Goal: Information Seeking & Learning: Learn about a topic

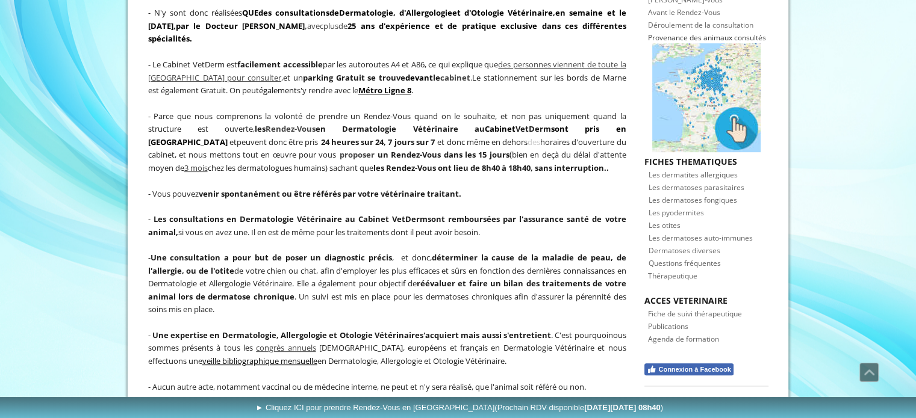
scroll to position [421, 0]
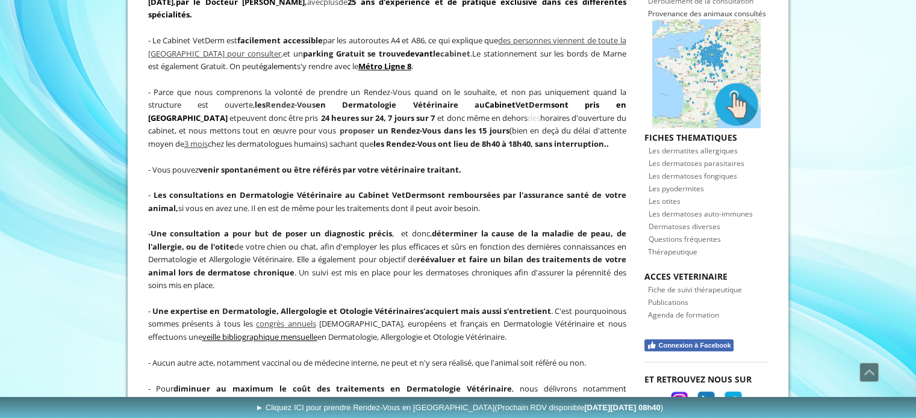
click at [678, 146] on span "Les dermatites allergiques" at bounding box center [692, 151] width 89 height 10
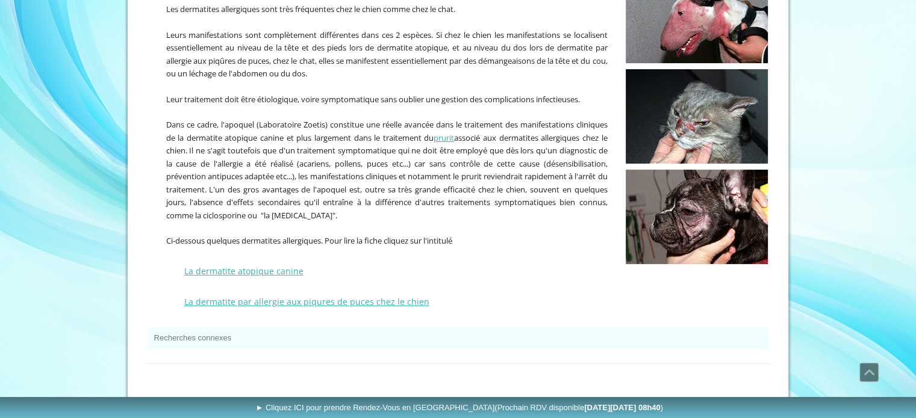
scroll to position [320, 0]
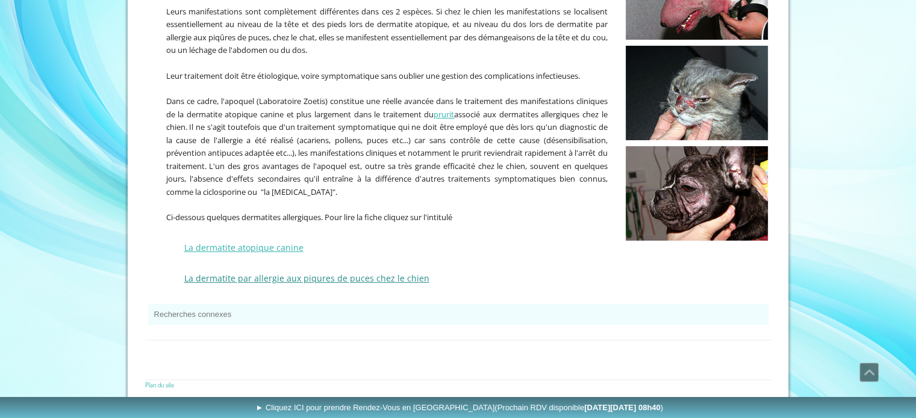
click at [263, 273] on link "La dermatite par allergie aux piqures de puces chez le chien" at bounding box center [306, 278] width 245 height 11
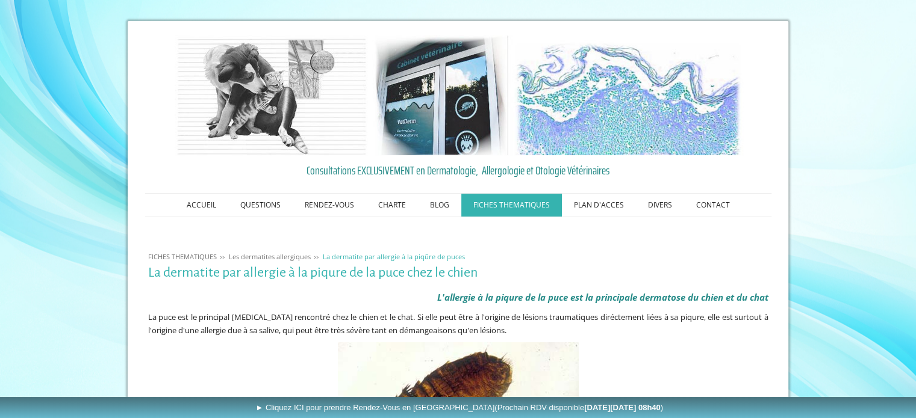
drag, startPoint x: 301, startPoint y: 123, endPoint x: 666, endPoint y: 233, distance: 381.1
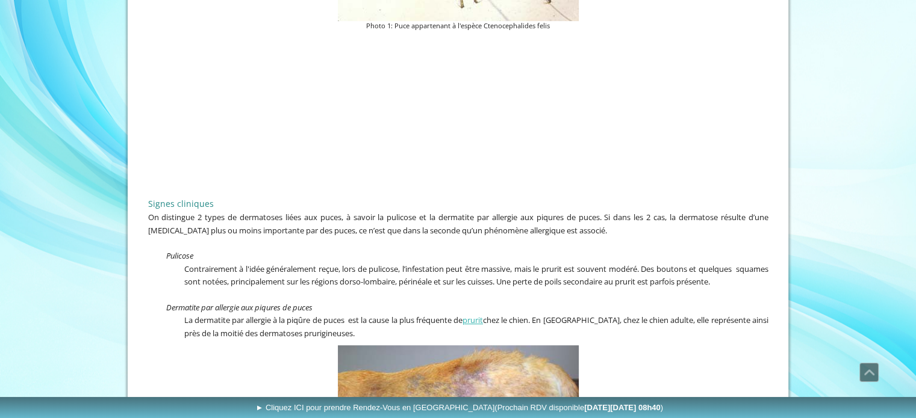
scroll to position [542, 0]
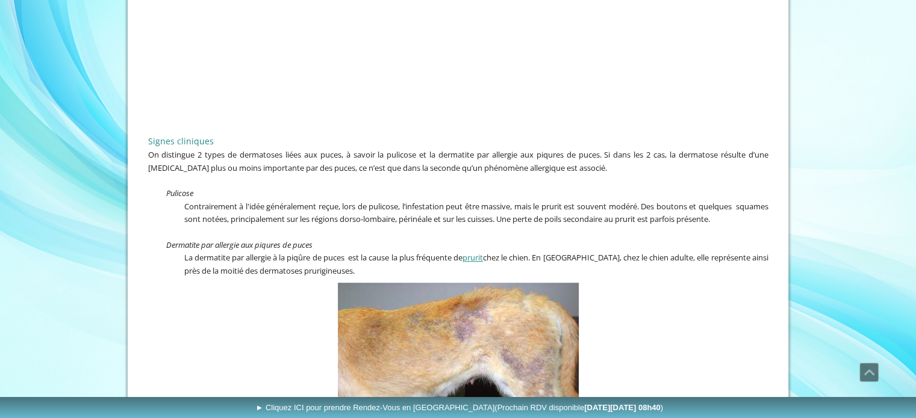
click at [483, 256] on link "prurit" at bounding box center [472, 257] width 20 height 11
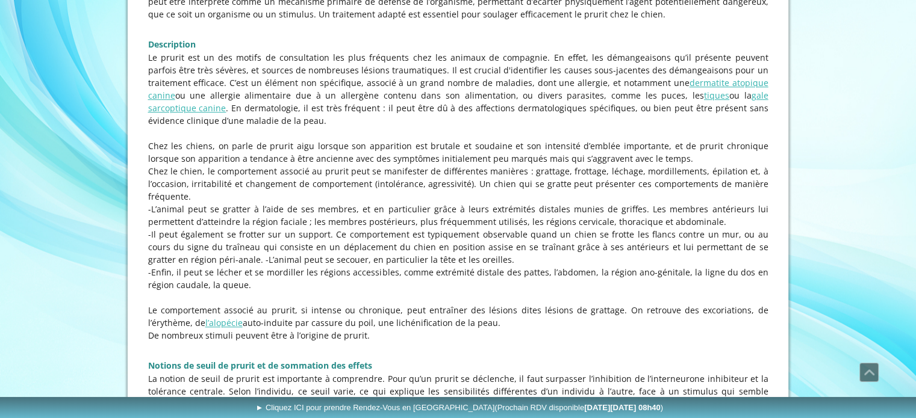
scroll to position [903, 0]
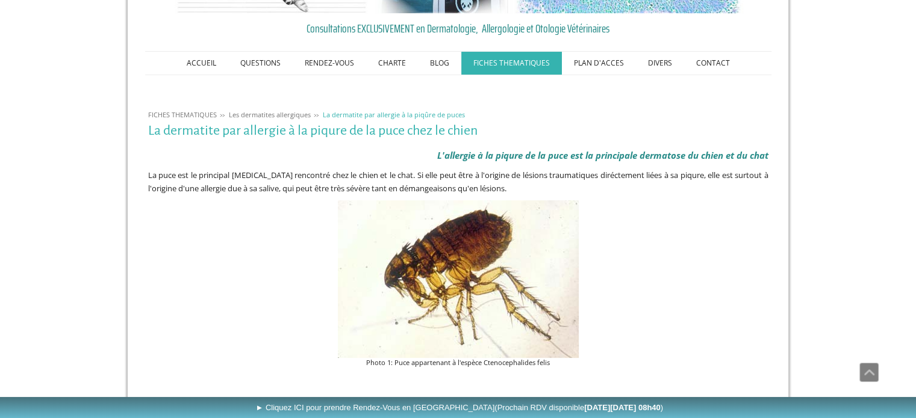
scroll to position [120, 0]
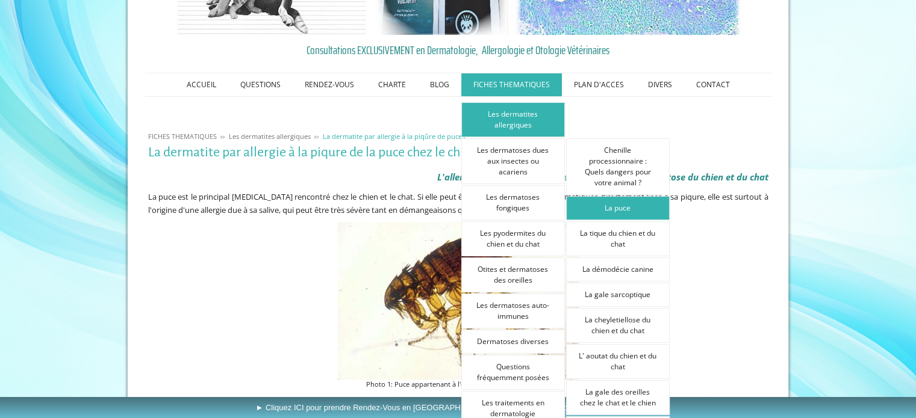
click at [615, 208] on link "La puce" at bounding box center [618, 208] width 104 height 24
